Goal: Information Seeking & Learning: Check status

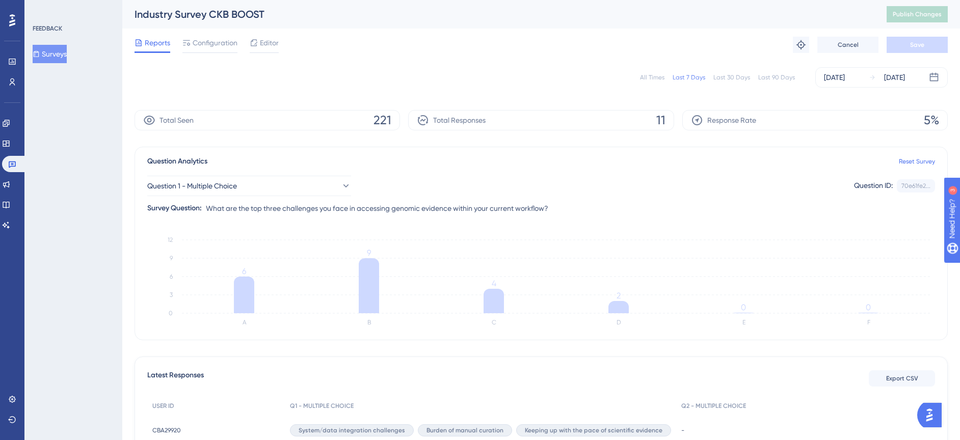
click at [75, 229] on div "FEEDBACK Surveys" at bounding box center [73, 220] width 98 height 440
click at [40, 55] on icon at bounding box center [36, 53] width 7 height 7
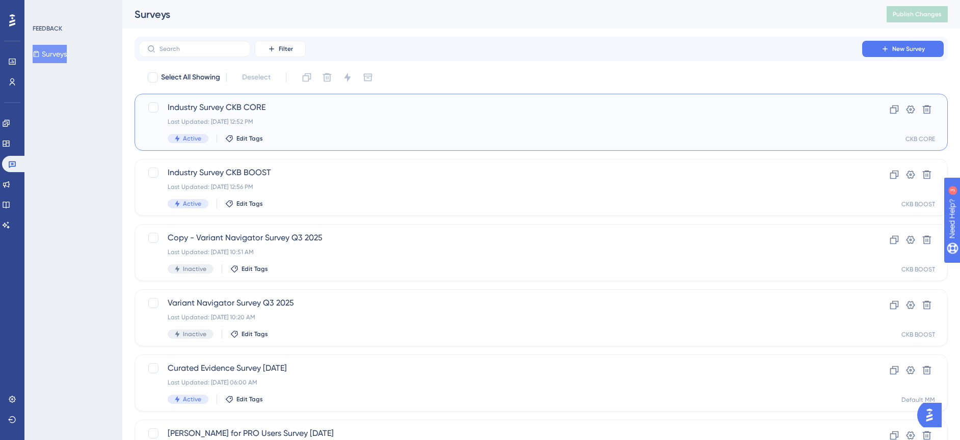
click at [249, 105] on span "Industry Survey CKB CORE" at bounding box center [500, 107] width 665 height 12
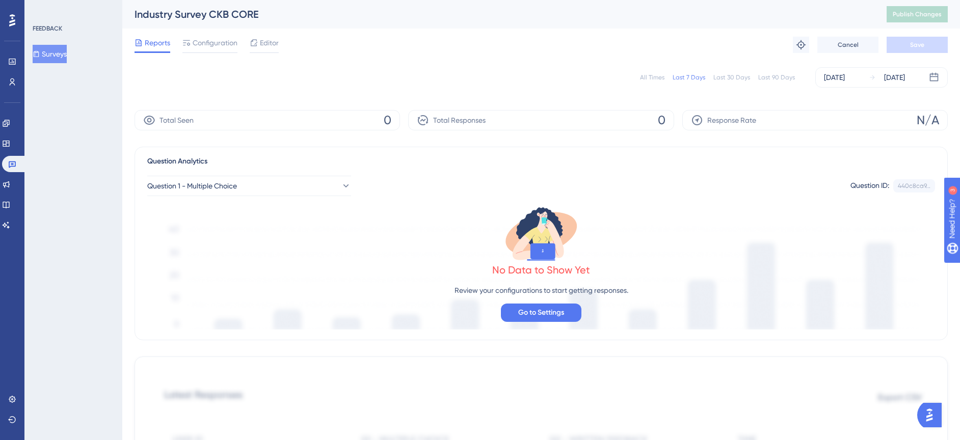
click at [648, 79] on div "All Times" at bounding box center [652, 77] width 24 height 8
click at [60, 57] on button "Surveys" at bounding box center [50, 54] width 34 height 18
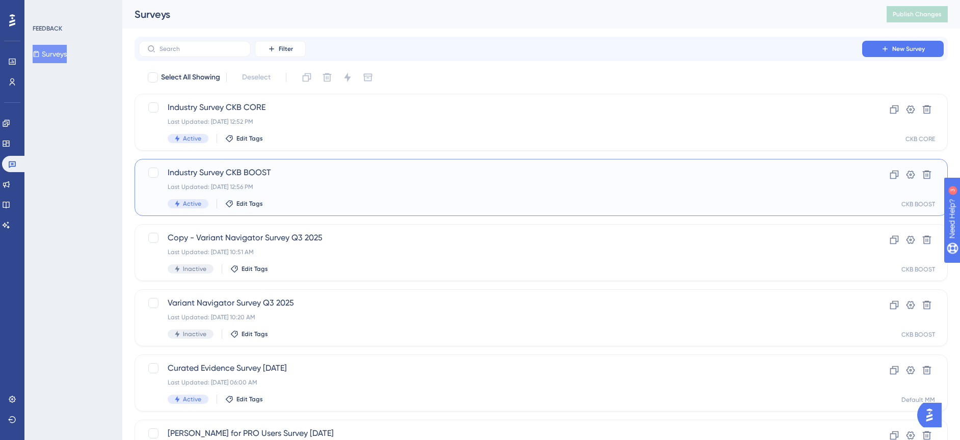
click at [252, 175] on span "Industry Survey CKB BOOST" at bounding box center [500, 173] width 665 height 12
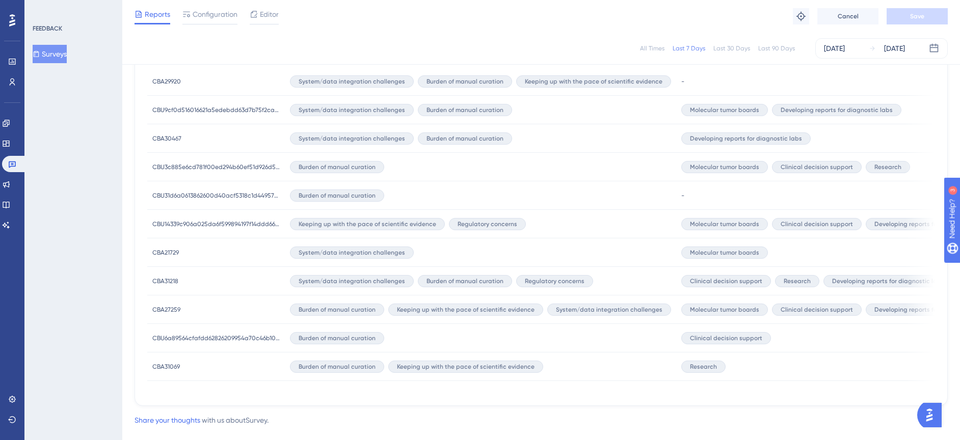
scroll to position [367, 0]
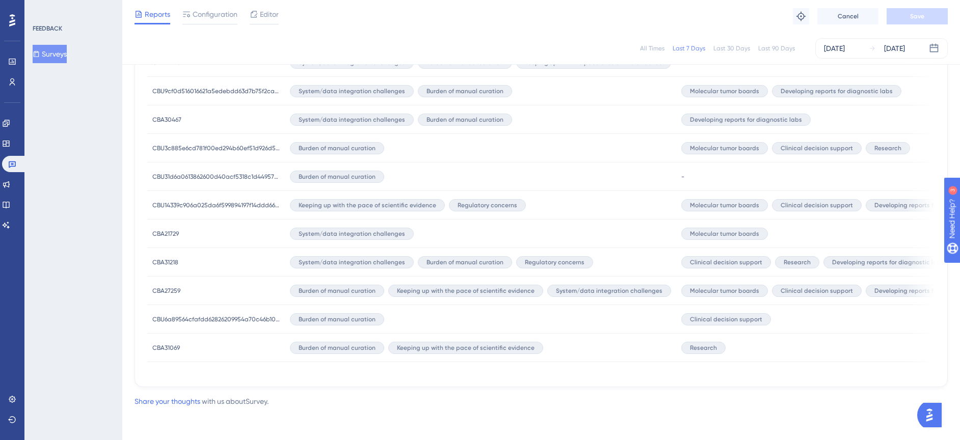
click at [86, 218] on div "FEEDBACK Surveys" at bounding box center [73, 220] width 98 height 440
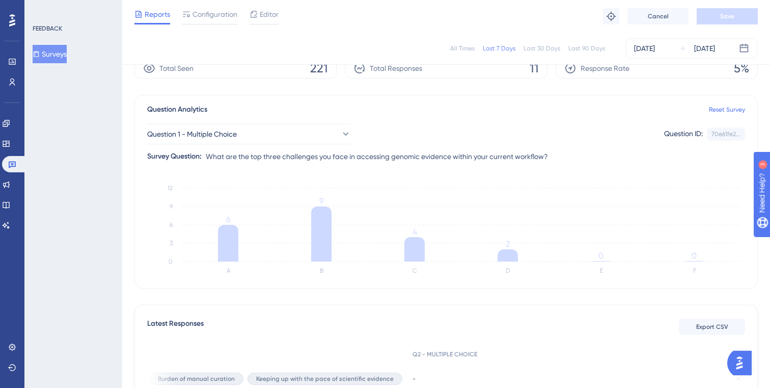
scroll to position [21, 0]
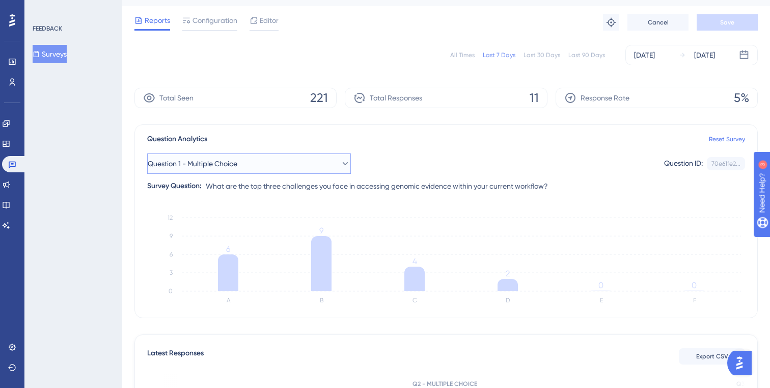
click at [340, 166] on icon at bounding box center [345, 163] width 10 height 10
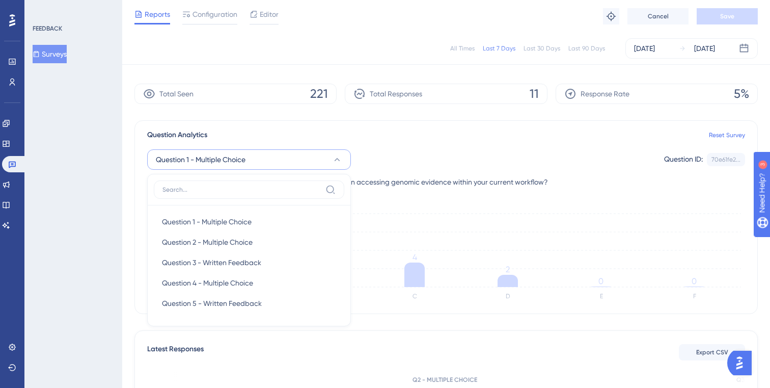
scroll to position [83, 0]
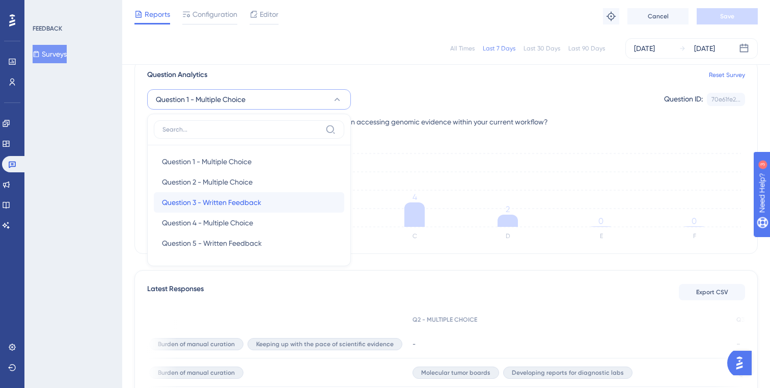
click at [245, 196] on span "Question 3 - Written Feedback" at bounding box center [211, 202] width 99 height 12
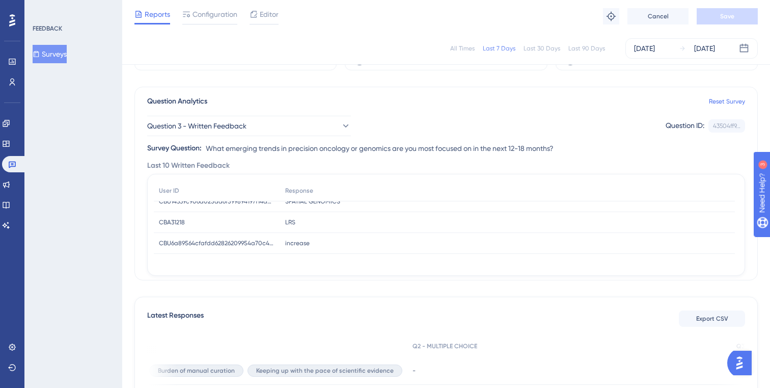
scroll to position [75, 0]
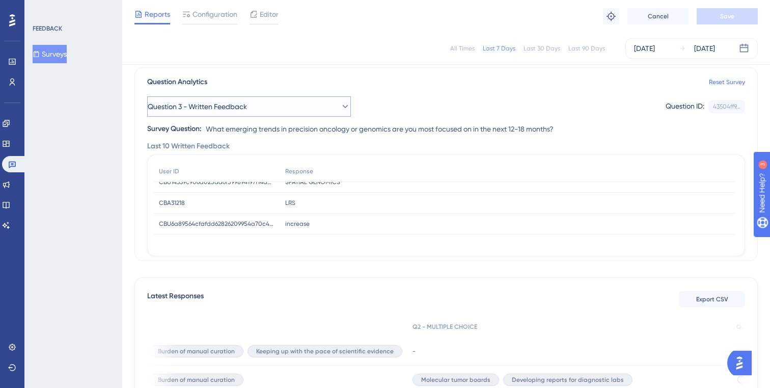
click at [343, 106] on icon at bounding box center [346, 106] width 6 height 3
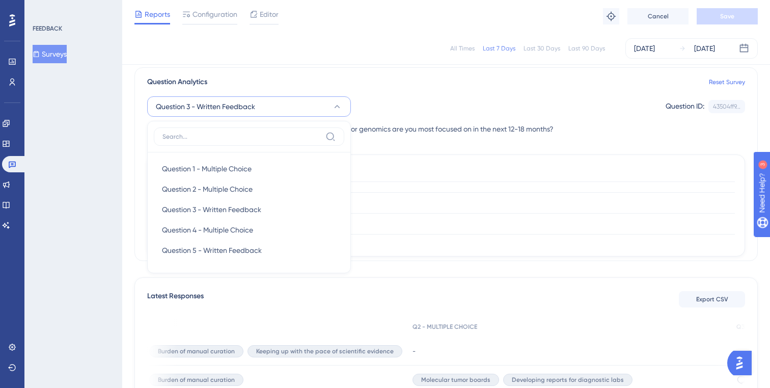
scroll to position [78, 0]
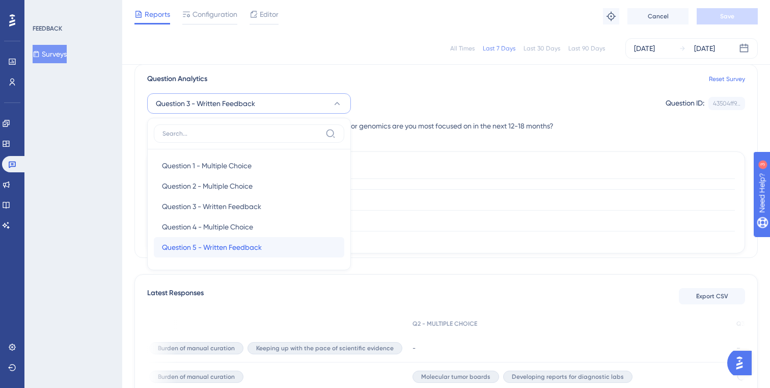
click at [255, 244] on span "Question 5 - Written Feedback" at bounding box center [212, 247] width 100 height 12
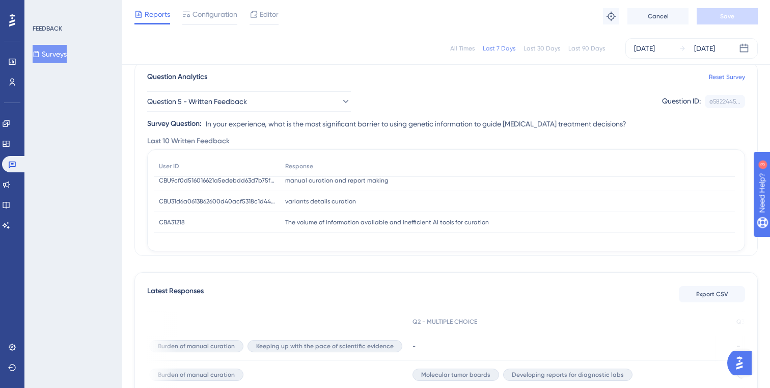
scroll to position [87, 0]
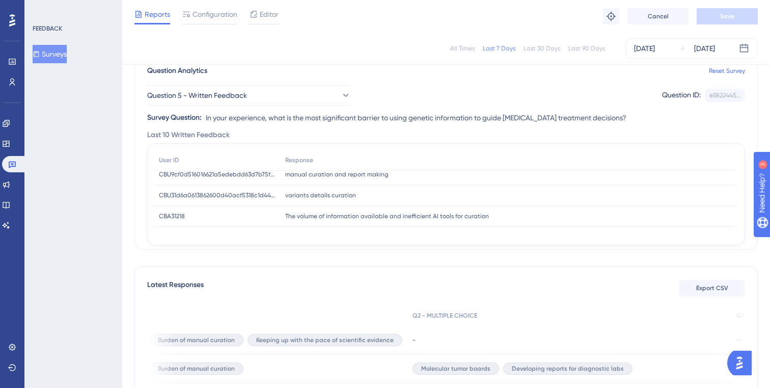
click at [166, 212] on span "CBA31218" at bounding box center [172, 216] width 26 height 8
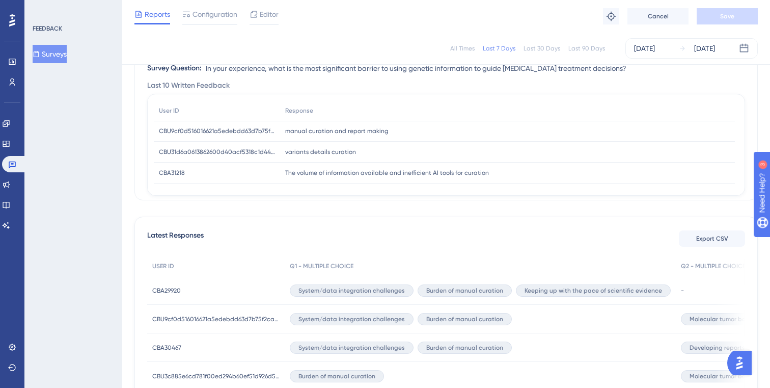
scroll to position [0, 0]
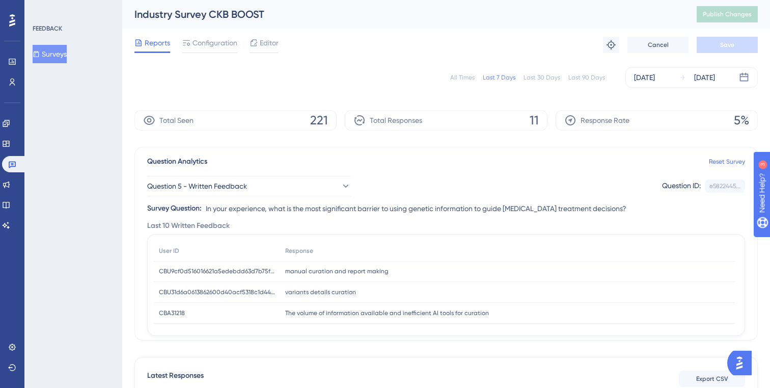
click at [384, 120] on span "Total Responses" at bounding box center [396, 120] width 52 height 12
